Goal: Find specific page/section: Find specific page/section

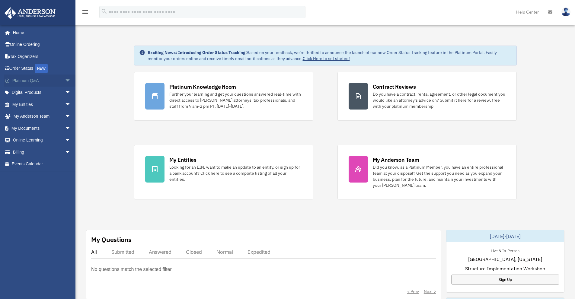
click at [65, 81] on span "arrow_drop_down" at bounding box center [71, 81] width 12 height 12
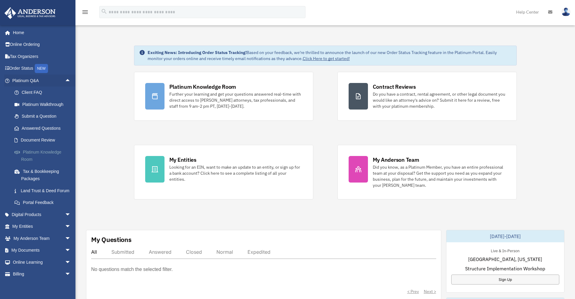
click at [43, 151] on link "Platinum Knowledge Room" at bounding box center [44, 155] width 72 height 19
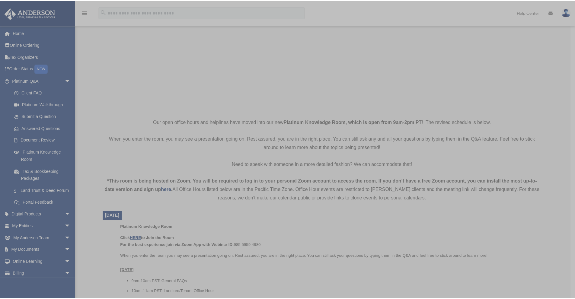
scroll to position [60, 0]
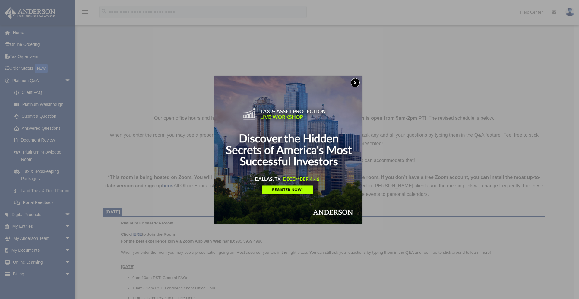
click at [356, 82] on button "x" at bounding box center [355, 82] width 9 height 9
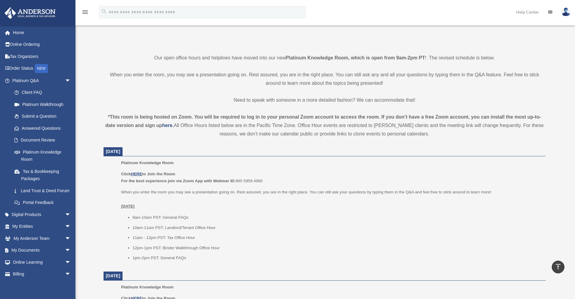
scroll to position [151, 0]
